Goal: Navigation & Orientation: Understand site structure

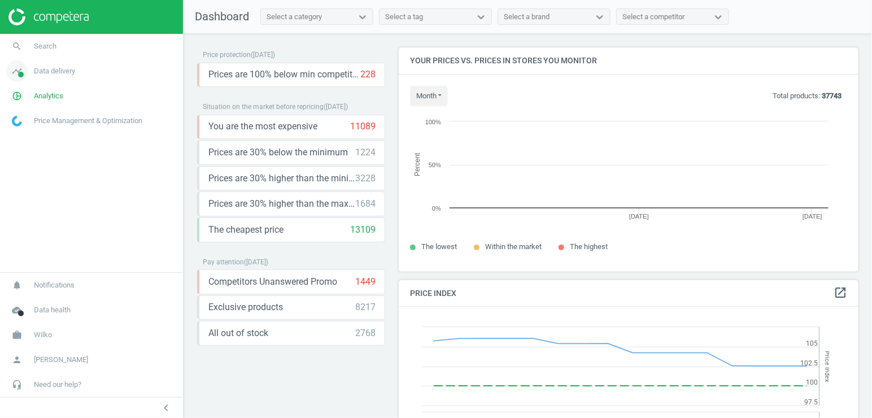
scroll to position [243, 470]
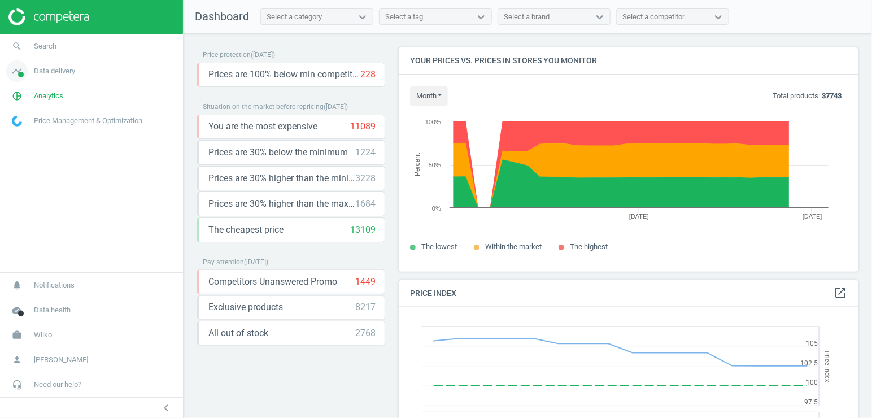
click at [55, 75] on span "Data delivery" at bounding box center [54, 71] width 41 height 10
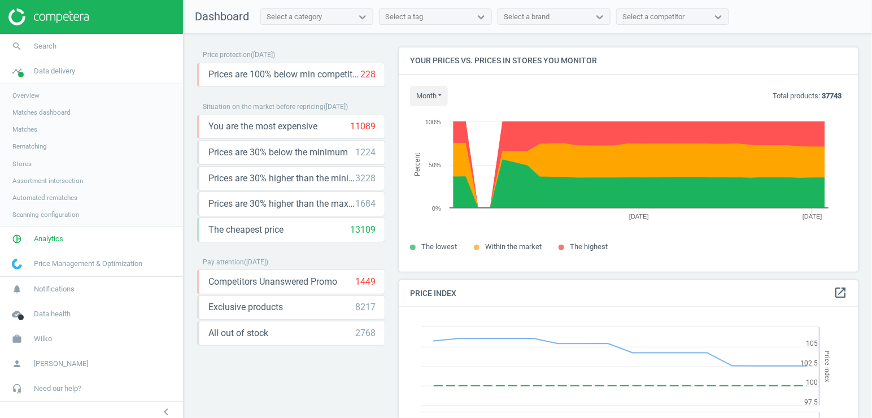
click at [40, 147] on span "Rematching" at bounding box center [29, 146] width 34 height 9
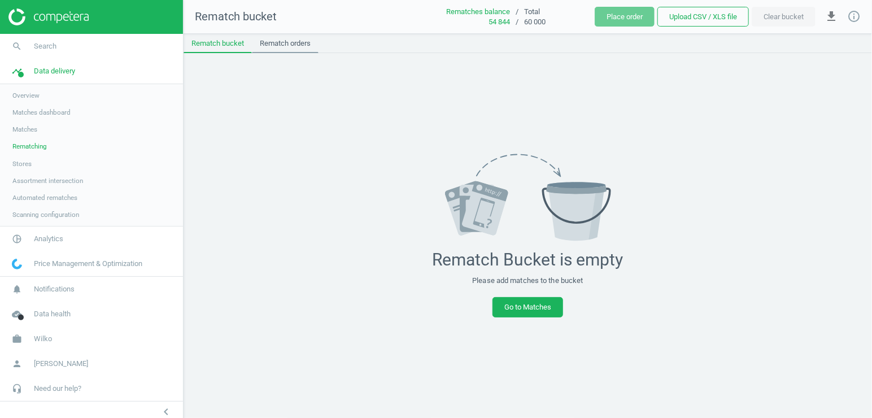
click at [296, 44] on link "Rematch orders" at bounding box center [285, 43] width 67 height 19
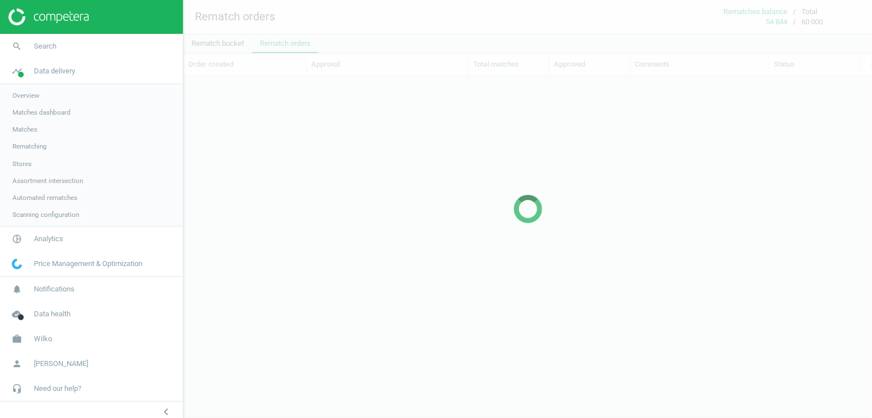
scroll to position [303, 679]
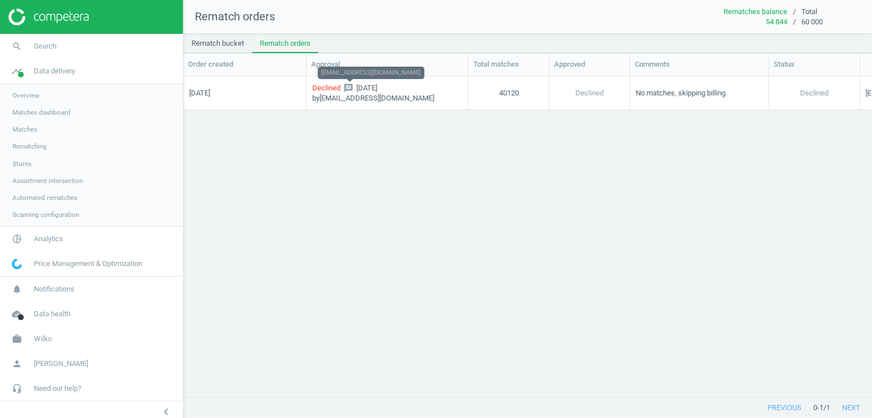
click at [351, 88] on icon "message" at bounding box center [348, 87] width 10 height 10
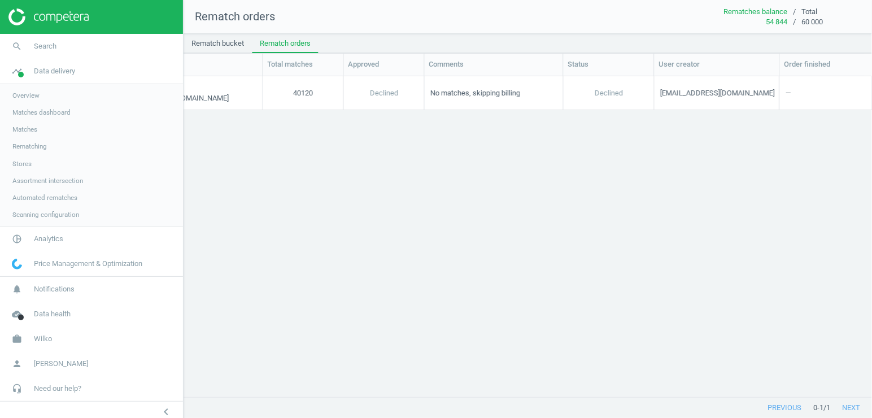
scroll to position [0, 0]
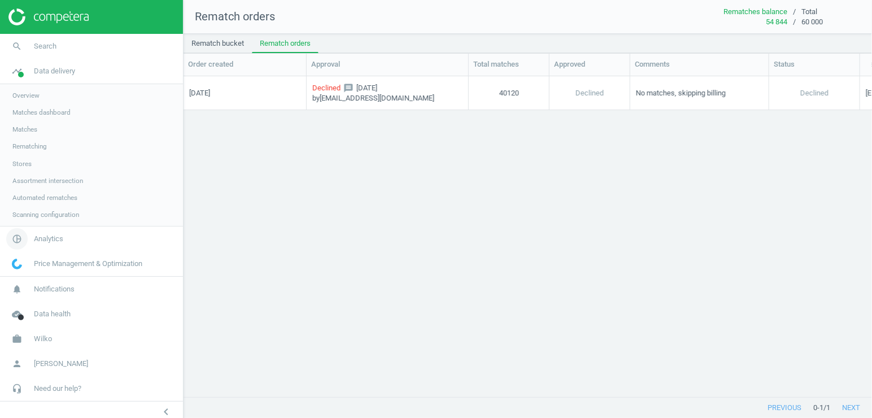
click at [59, 239] on span "Analytics" at bounding box center [48, 239] width 29 height 10
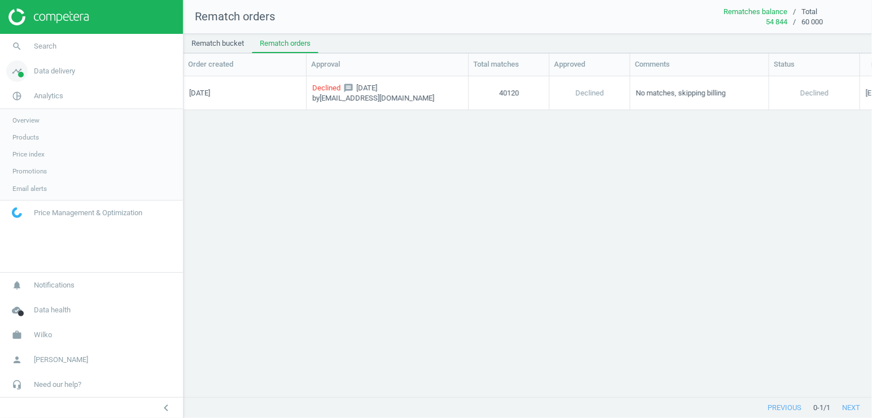
click at [53, 76] on link "timeline Data delivery" at bounding box center [91, 71] width 183 height 25
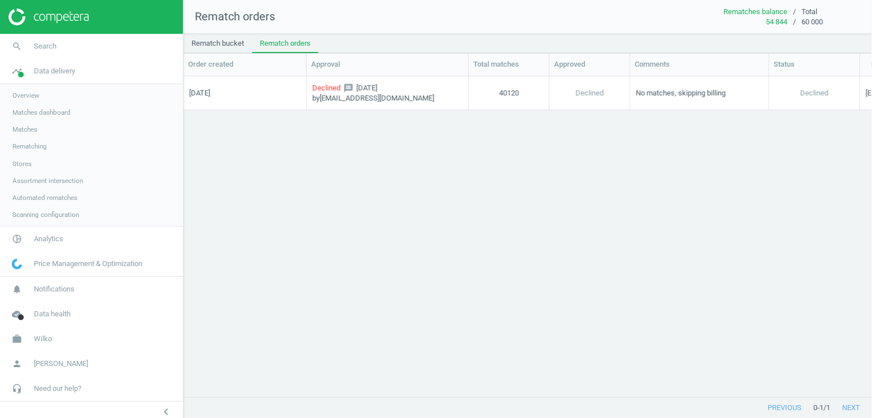
click at [30, 112] on span "Matches dashboard" at bounding box center [41, 112] width 58 height 9
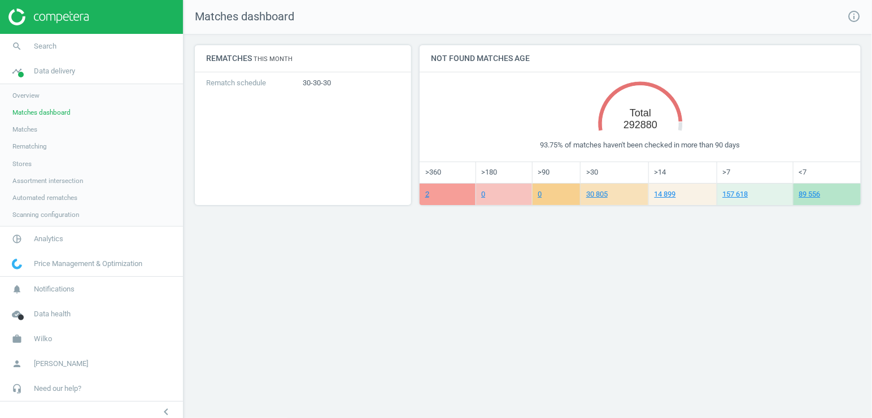
click at [62, 214] on span "Scanning configuration" at bounding box center [45, 214] width 67 height 9
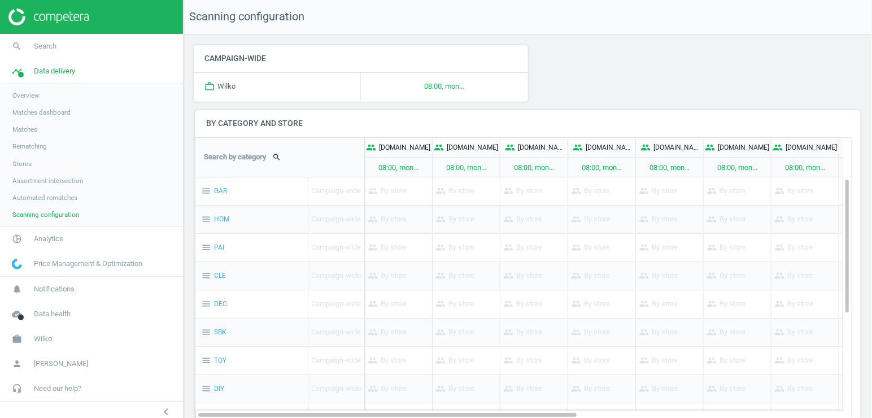
click at [37, 108] on span "Matches dashboard" at bounding box center [41, 112] width 58 height 9
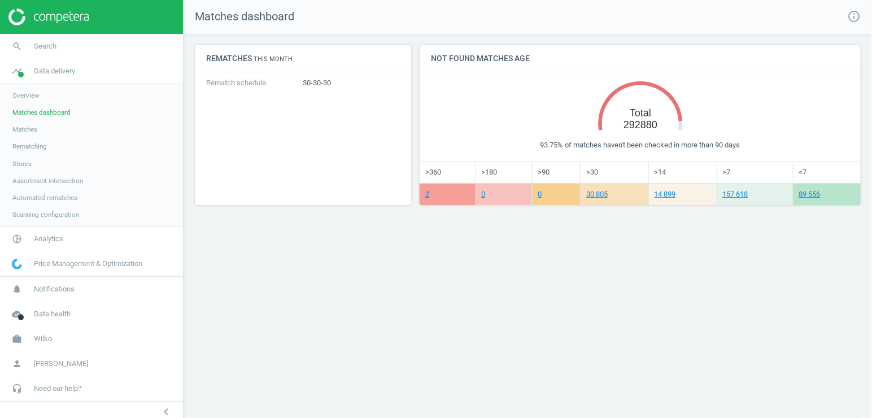
click at [38, 216] on span "Scanning configuration" at bounding box center [45, 214] width 67 height 9
click at [71, 215] on span "Scanning configuration" at bounding box center [45, 214] width 67 height 9
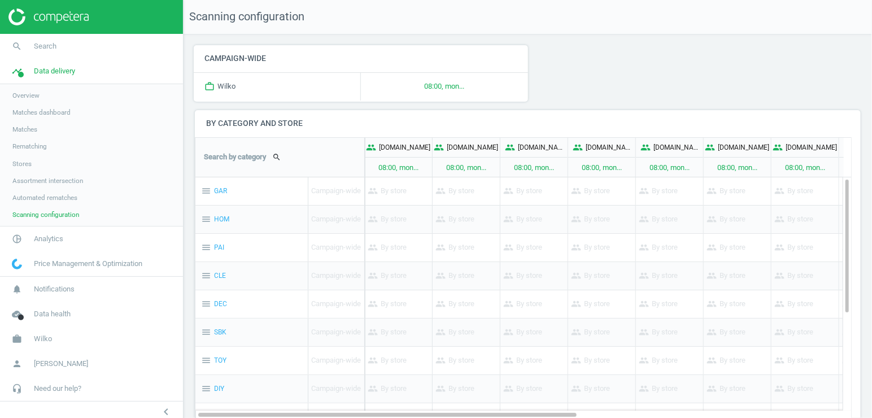
click at [36, 112] on span "Matches dashboard" at bounding box center [41, 112] width 58 height 9
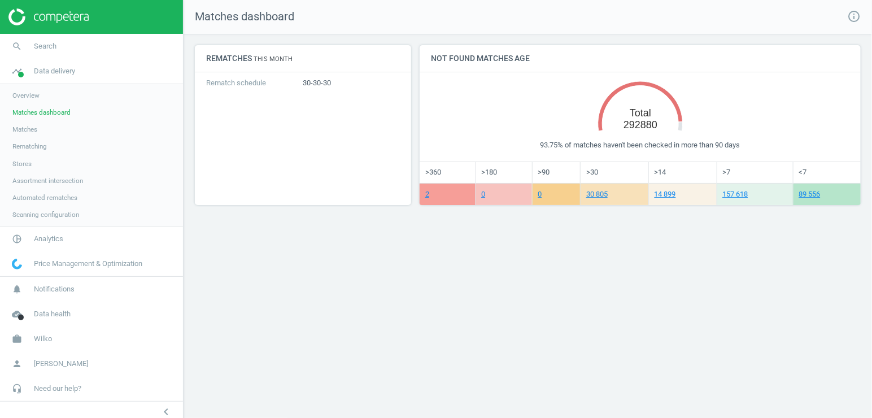
click at [23, 95] on span "Overview" at bounding box center [25, 95] width 27 height 9
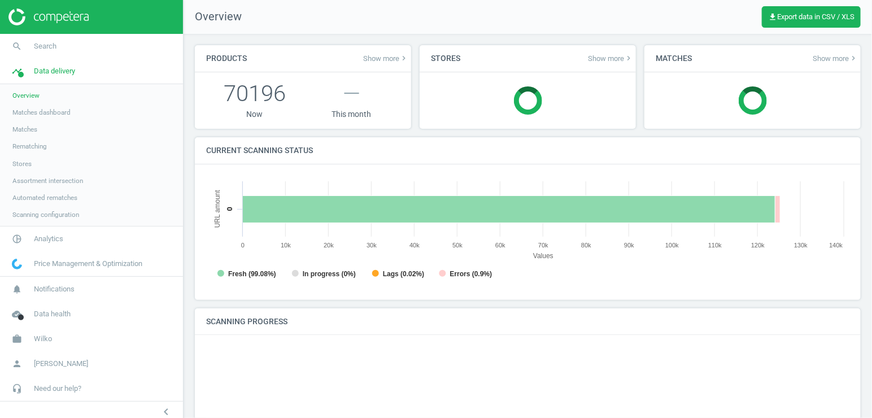
scroll to position [246, 653]
